Goal: Transaction & Acquisition: Purchase product/service

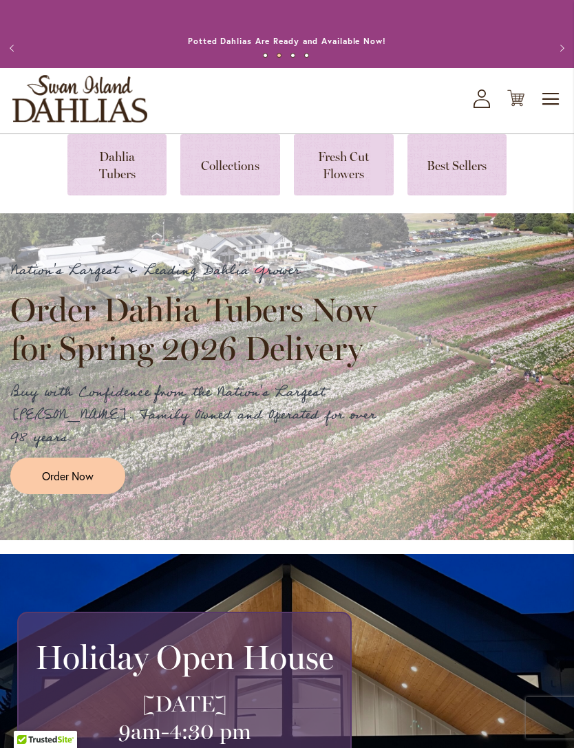
click at [120, 180] on link at bounding box center [117, 164] width 100 height 61
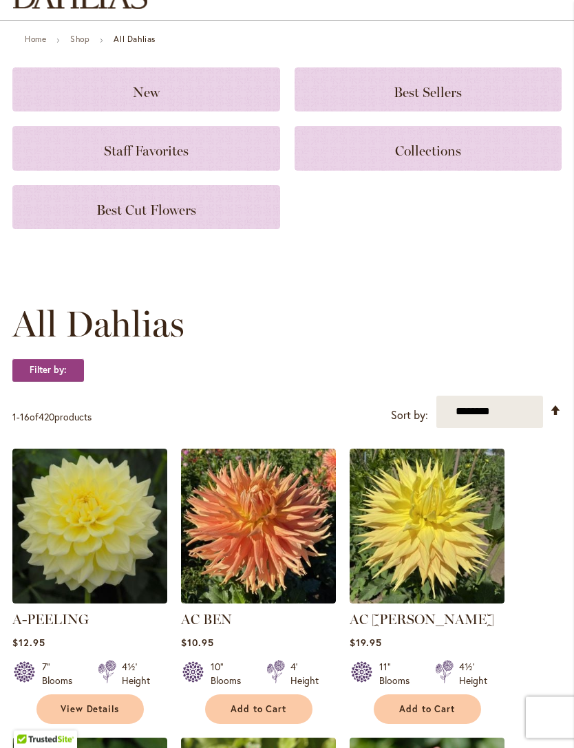
scroll to position [117, 0]
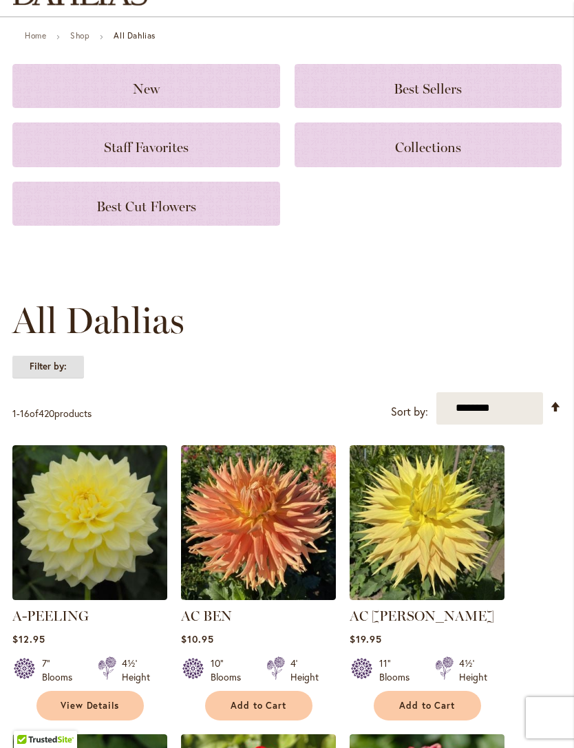
click at [60, 378] on strong "Filter by:" at bounding box center [48, 366] width 72 height 23
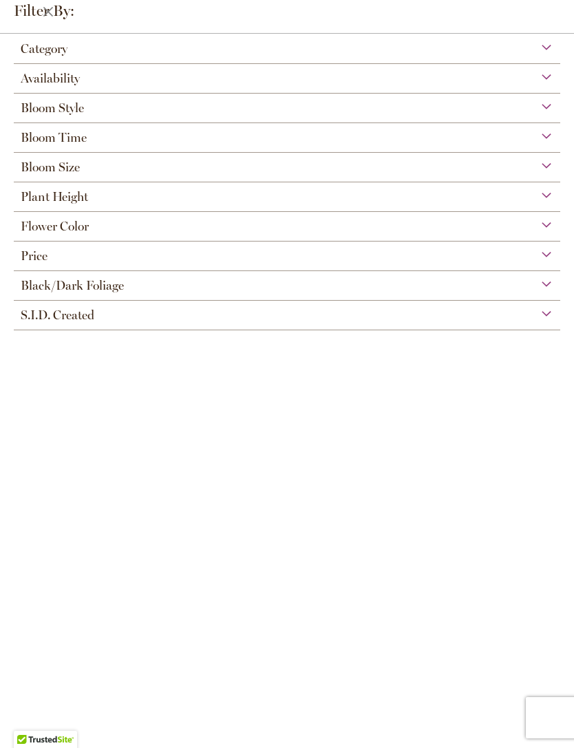
click at [547, 230] on div "Flower Color" at bounding box center [287, 223] width 546 height 22
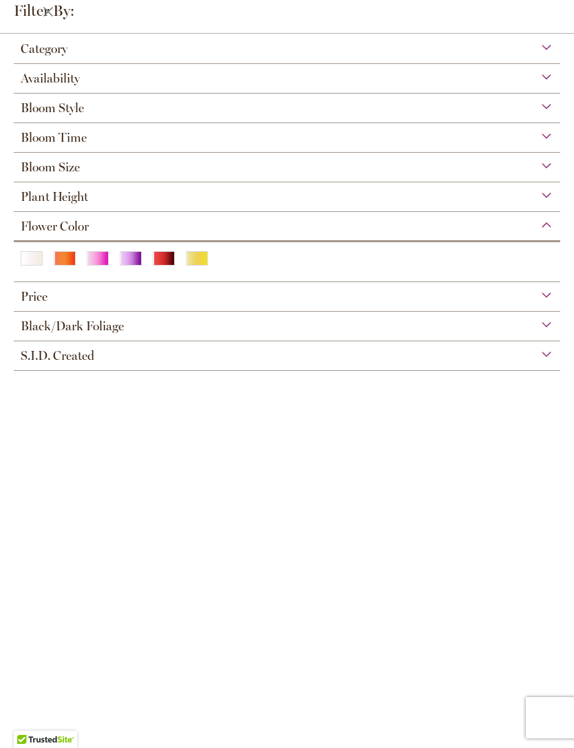
click at [97, 263] on div "Pink" at bounding box center [98, 258] width 22 height 14
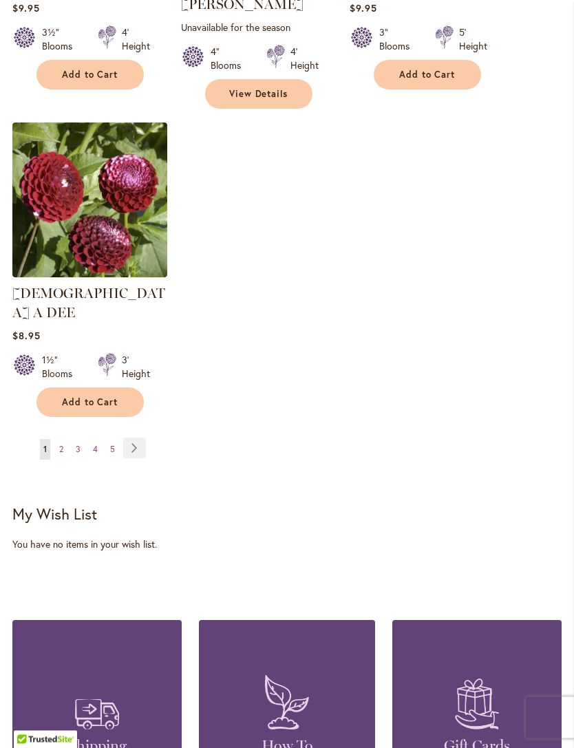
scroll to position [1817, 0]
click at [136, 437] on link "Page Next" at bounding box center [134, 447] width 23 height 21
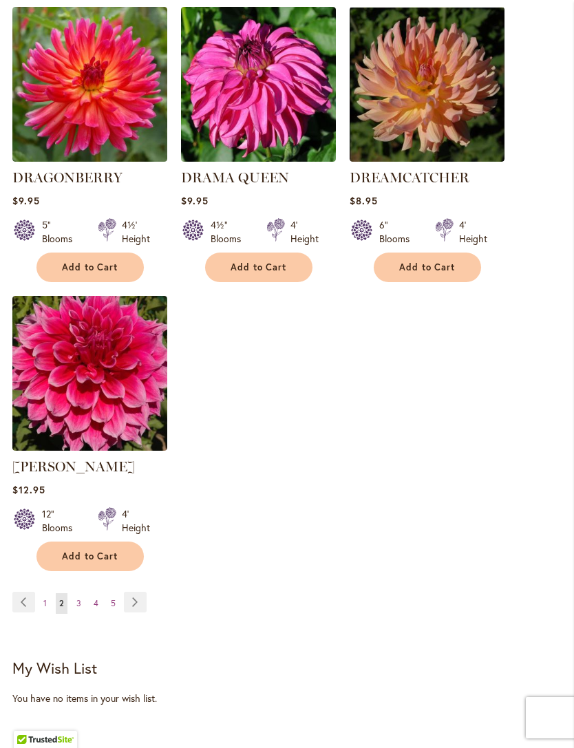
scroll to position [1683, 0]
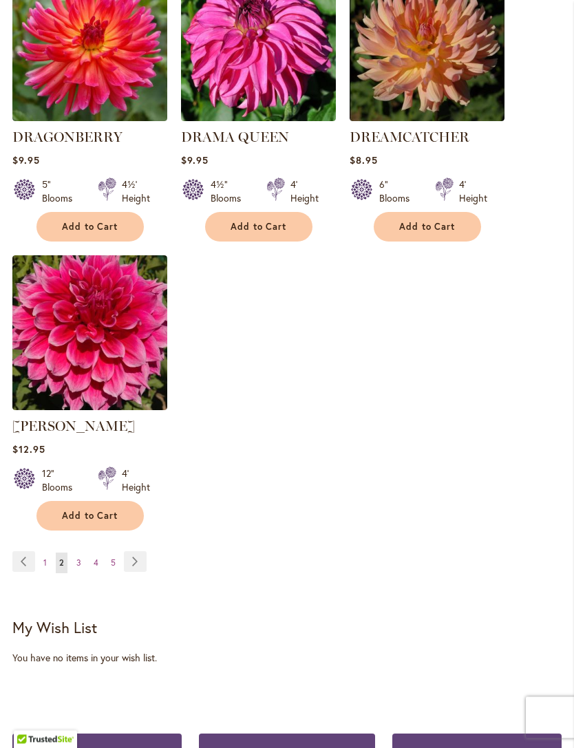
click at [138, 552] on link "Page Next" at bounding box center [135, 562] width 23 height 21
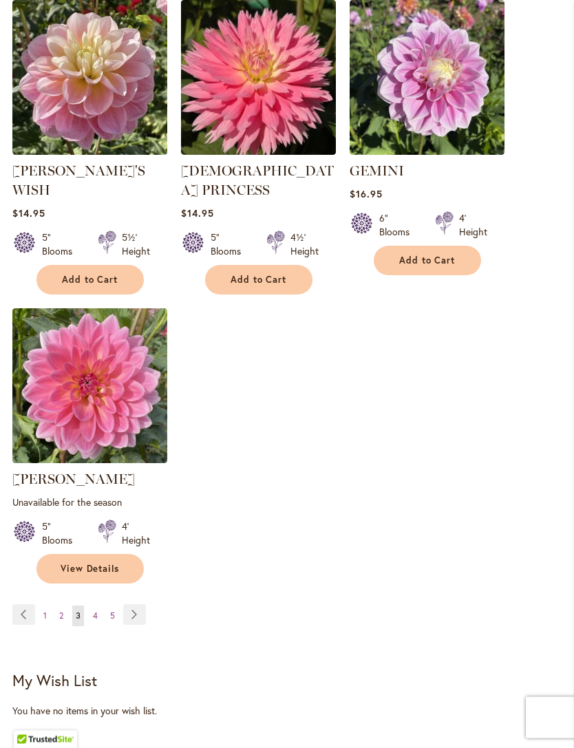
scroll to position [1650, 0]
click at [138, 604] on link "Page Next" at bounding box center [134, 614] width 23 height 21
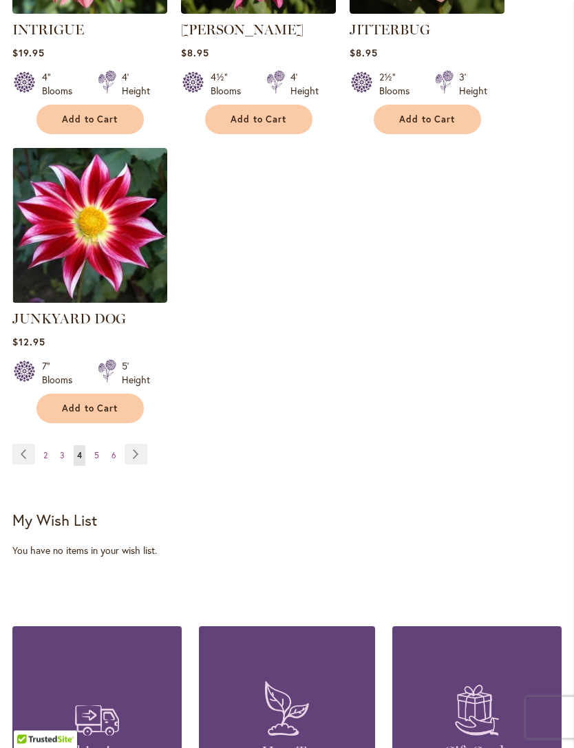
scroll to position [1758, 0]
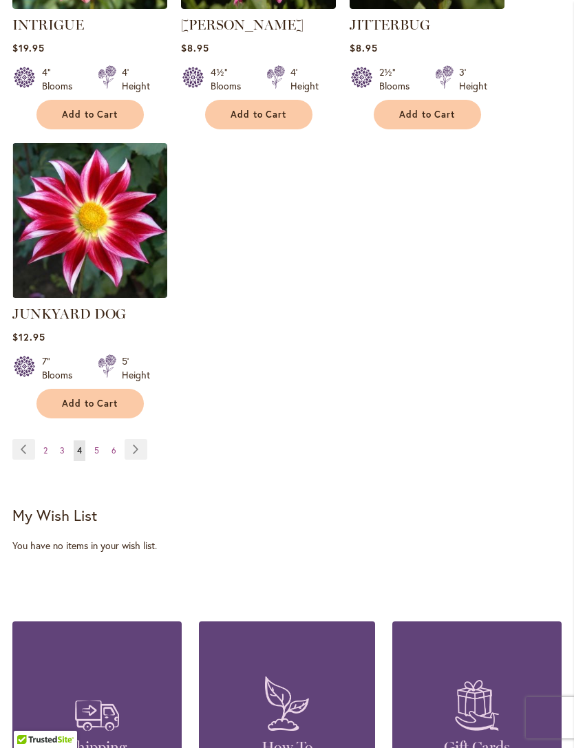
click at [134, 460] on link "Page Next" at bounding box center [136, 449] width 23 height 21
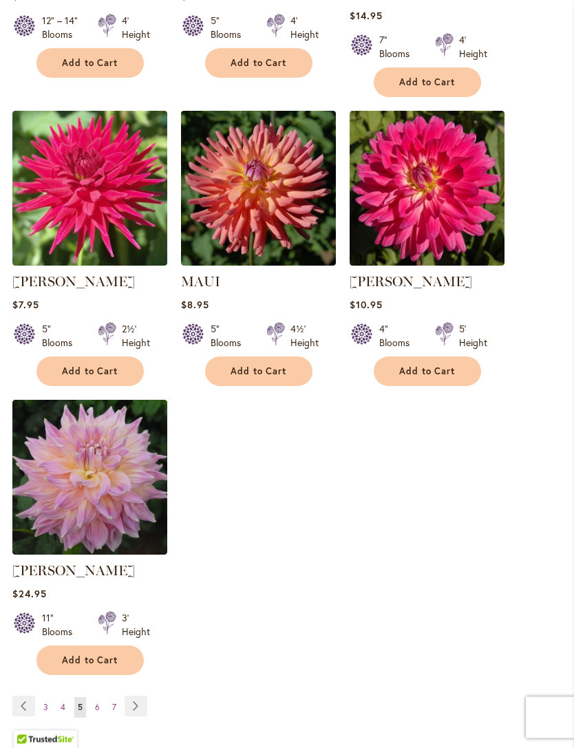
scroll to position [1524, 0]
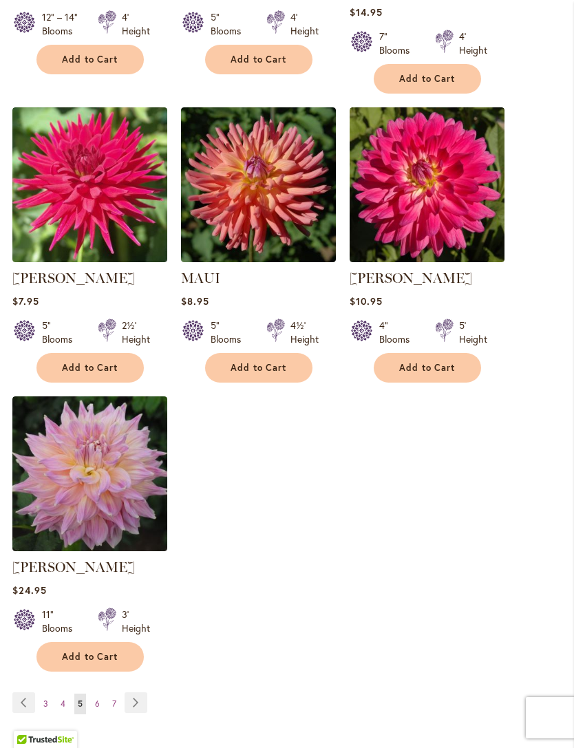
click at [138, 700] on link "Page Next" at bounding box center [136, 702] width 23 height 21
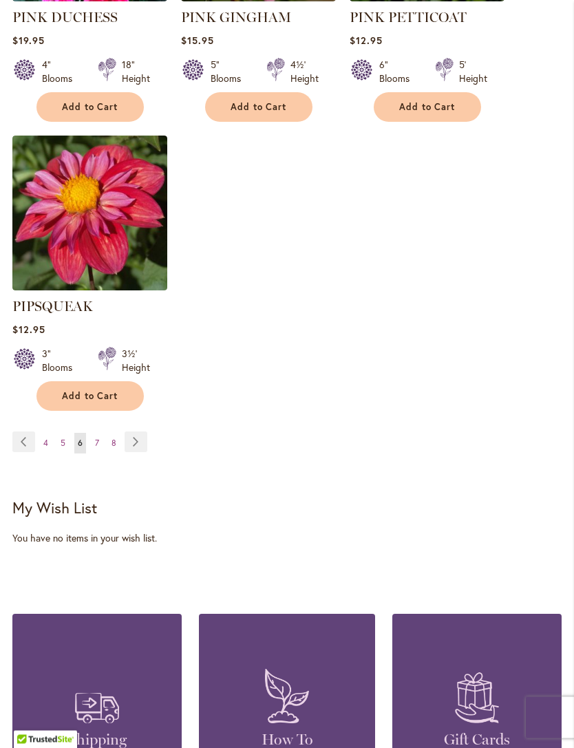
scroll to position [1812, 0]
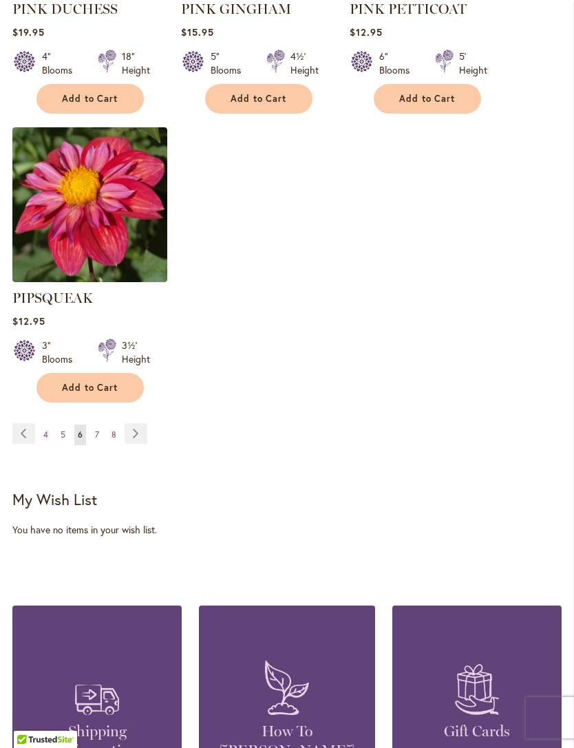
click at [139, 423] on link "Page Next" at bounding box center [136, 433] width 23 height 21
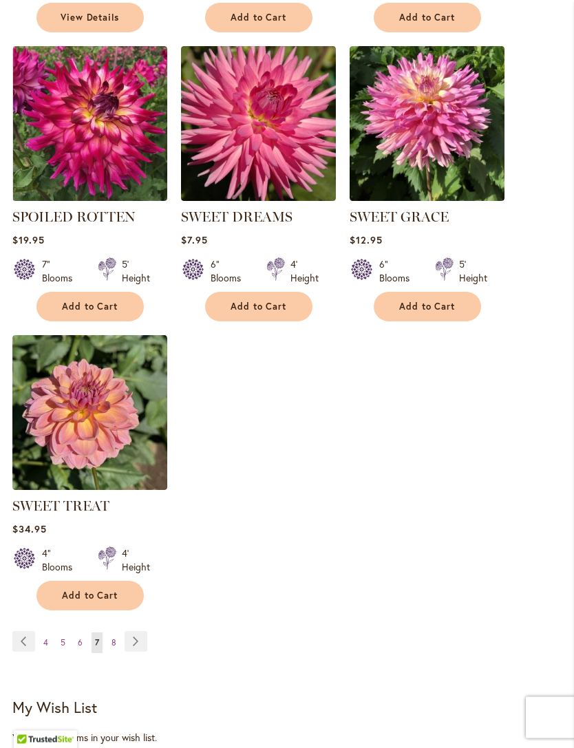
scroll to position [1573, 0]
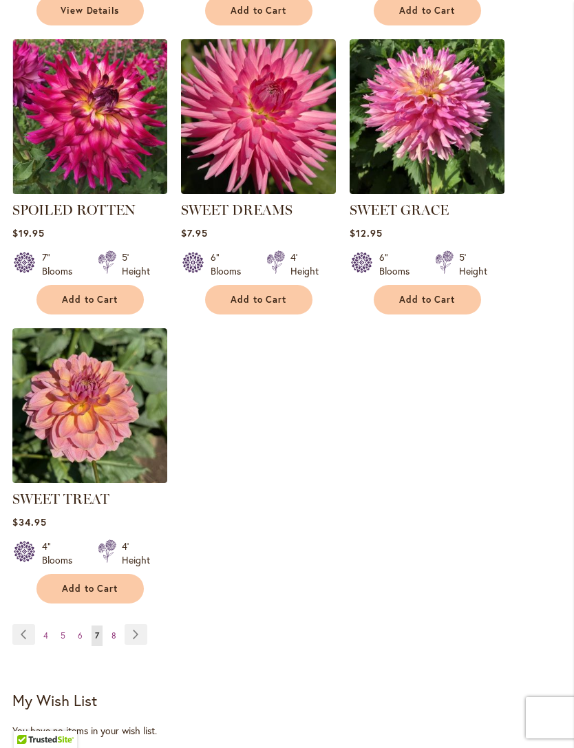
click at [140, 645] on link "Page Next" at bounding box center [136, 634] width 23 height 21
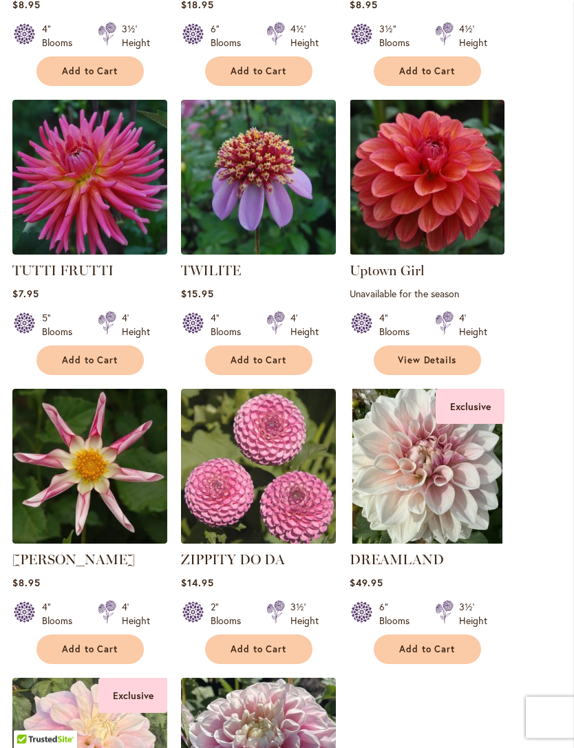
scroll to position [631, 0]
